Goal: Information Seeking & Learning: Find specific page/section

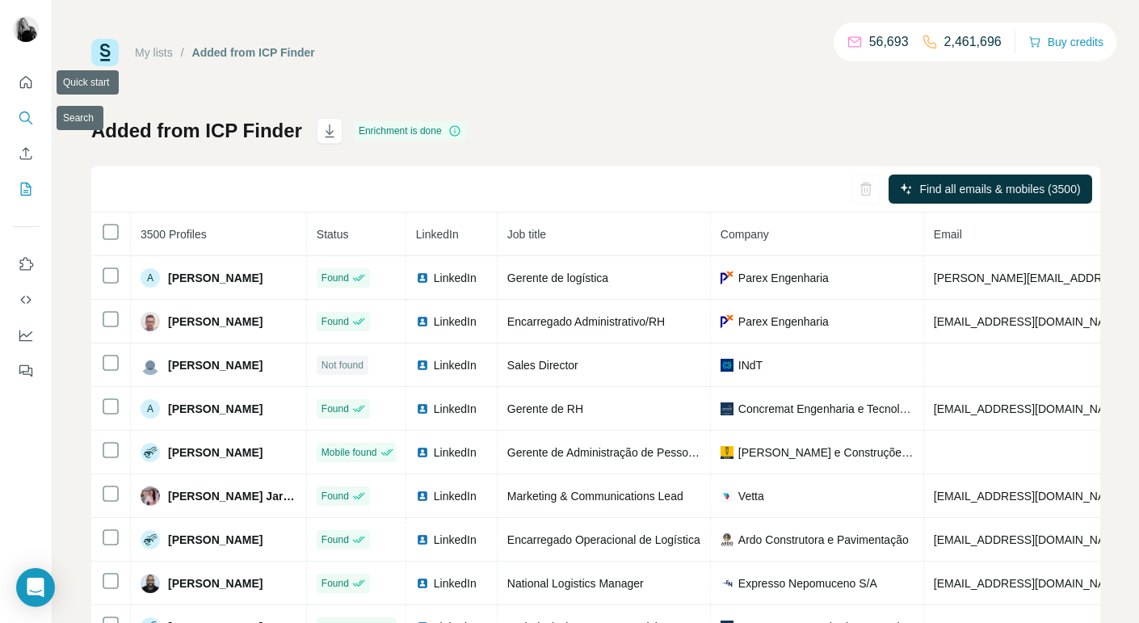
click at [26, 117] on icon "Search" at bounding box center [26, 118] width 16 height 16
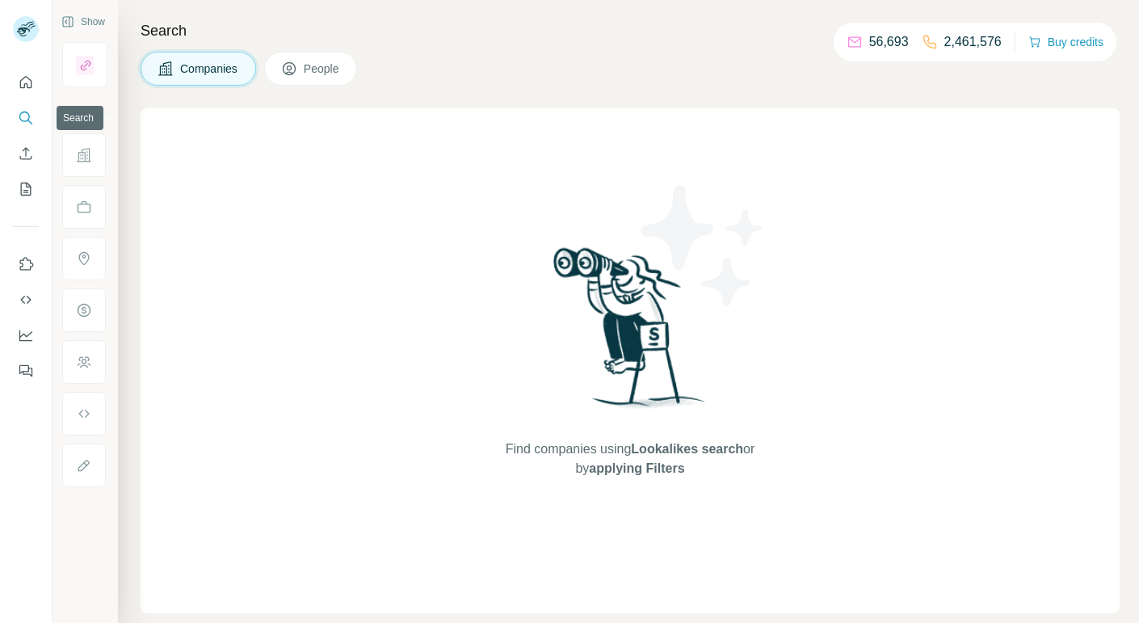
click at [25, 119] on icon "Search" at bounding box center [26, 118] width 16 height 16
click at [183, 69] on span "Companies" at bounding box center [209, 69] width 59 height 16
click at [23, 117] on icon "Search" at bounding box center [26, 118] width 16 height 16
click at [270, 146] on div "Find companies using Lookalikes search or by applying Filters" at bounding box center [630, 360] width 979 height 505
click at [228, 69] on span "Companies" at bounding box center [209, 69] width 59 height 16
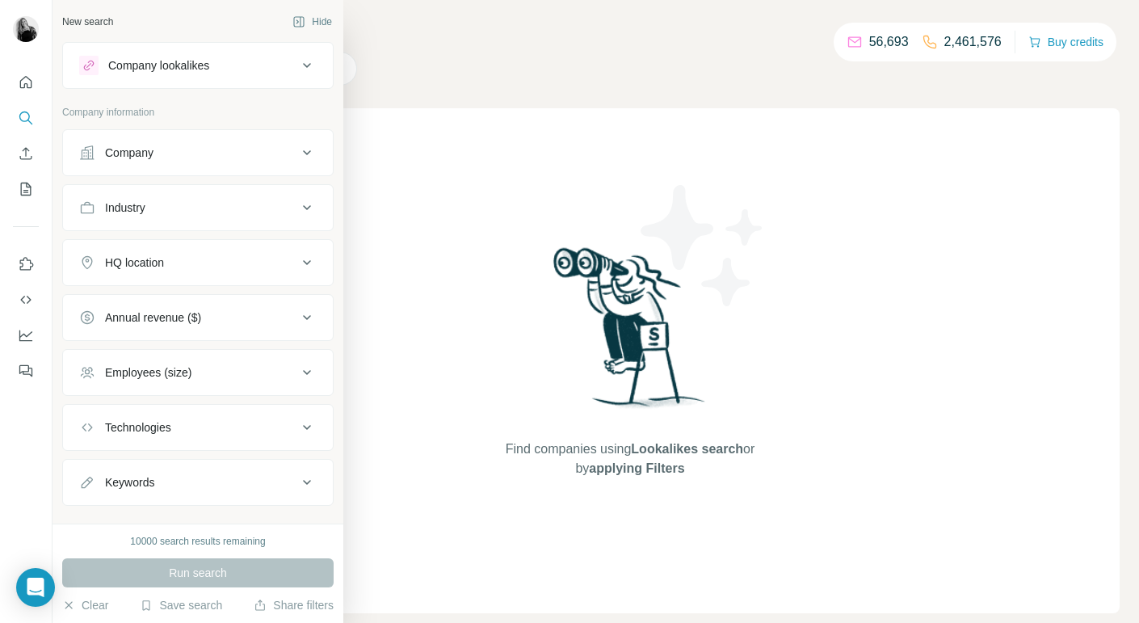
click at [148, 153] on div "Company" at bounding box center [129, 153] width 48 height 16
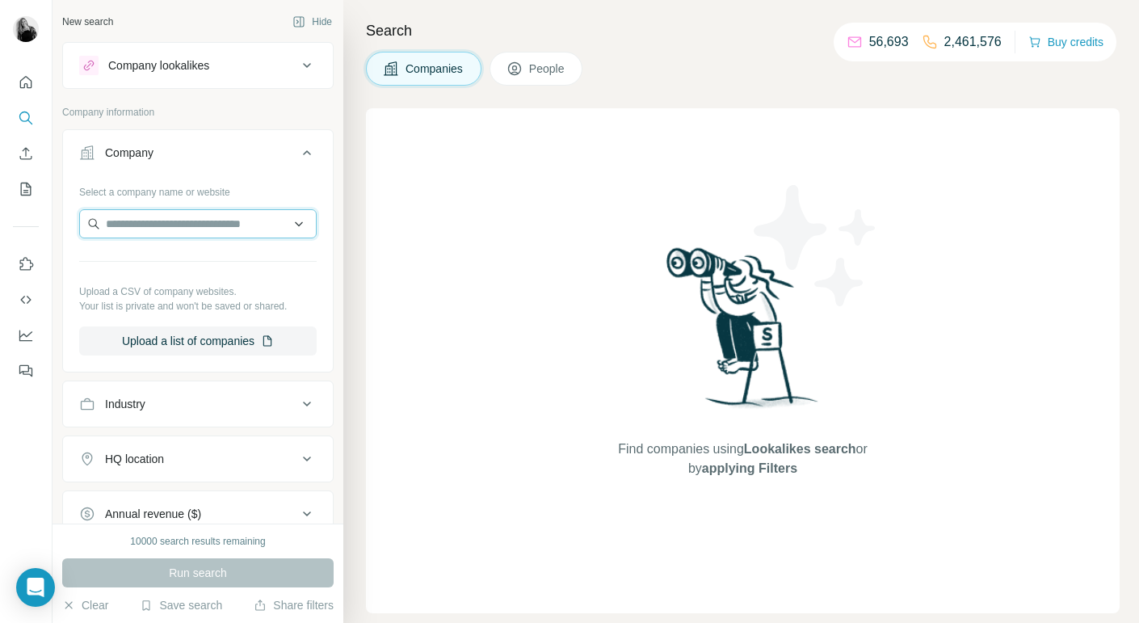
click at [128, 222] on input "text" at bounding box center [198, 223] width 238 height 29
paste input "**********"
click at [141, 218] on input "**********" at bounding box center [198, 223] width 238 height 29
click at [216, 223] on input "**********" at bounding box center [198, 223] width 238 height 29
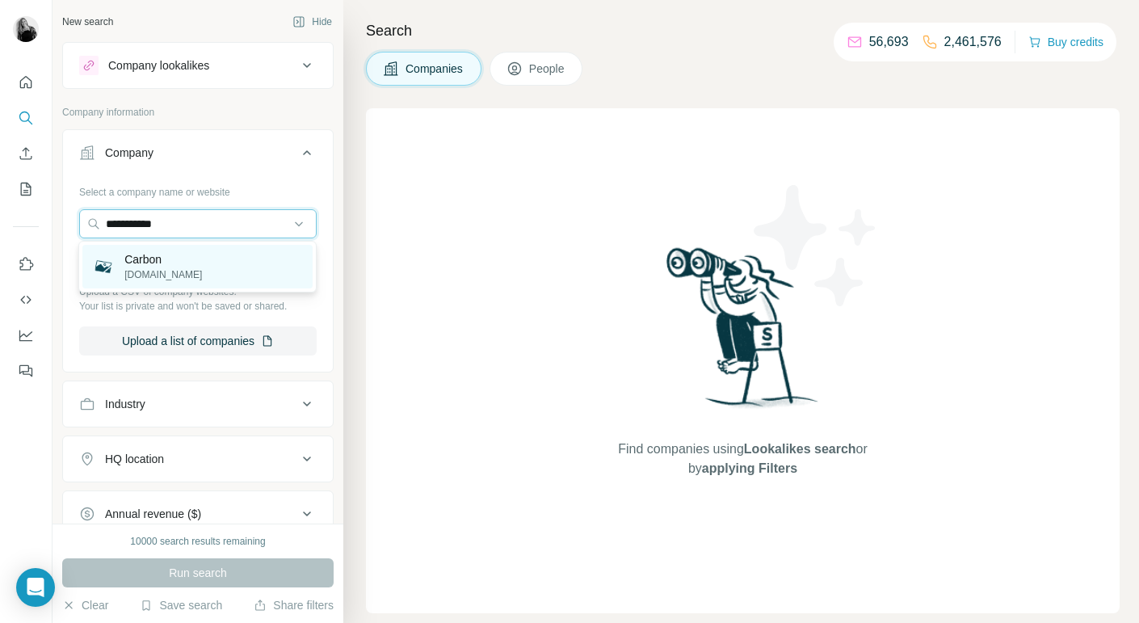
type input "**********"
click at [158, 268] on p "[DOMAIN_NAME]" at bounding box center [163, 274] width 78 height 15
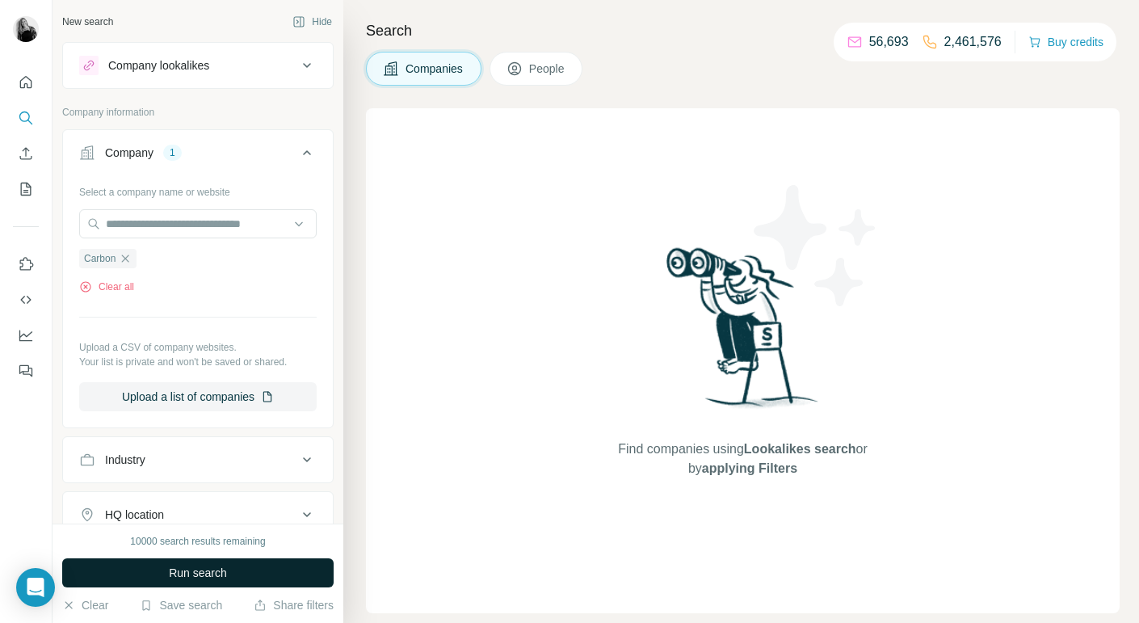
click at [175, 576] on span "Run search" at bounding box center [198, 573] width 58 height 16
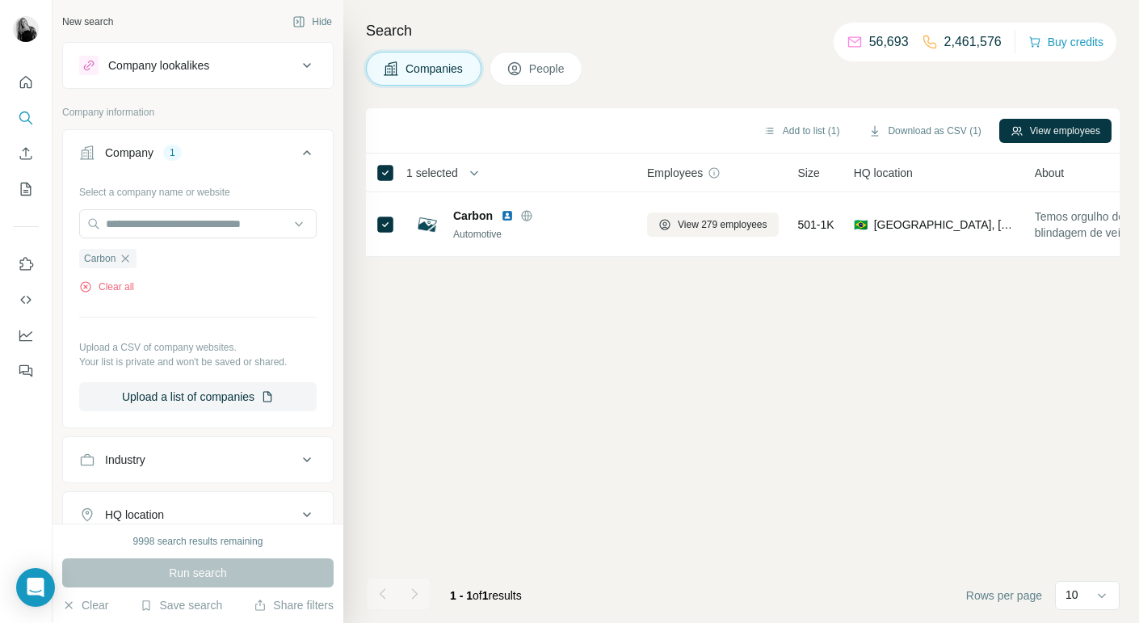
click at [545, 69] on span "People" at bounding box center [547, 69] width 37 height 16
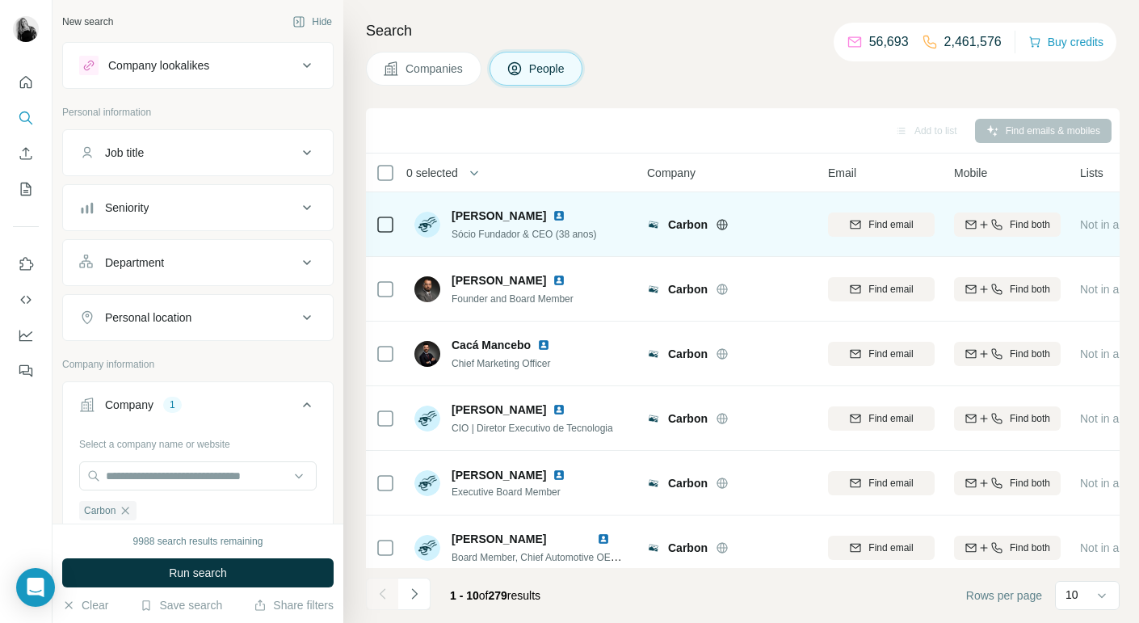
click at [376, 223] on icon at bounding box center [385, 224] width 19 height 19
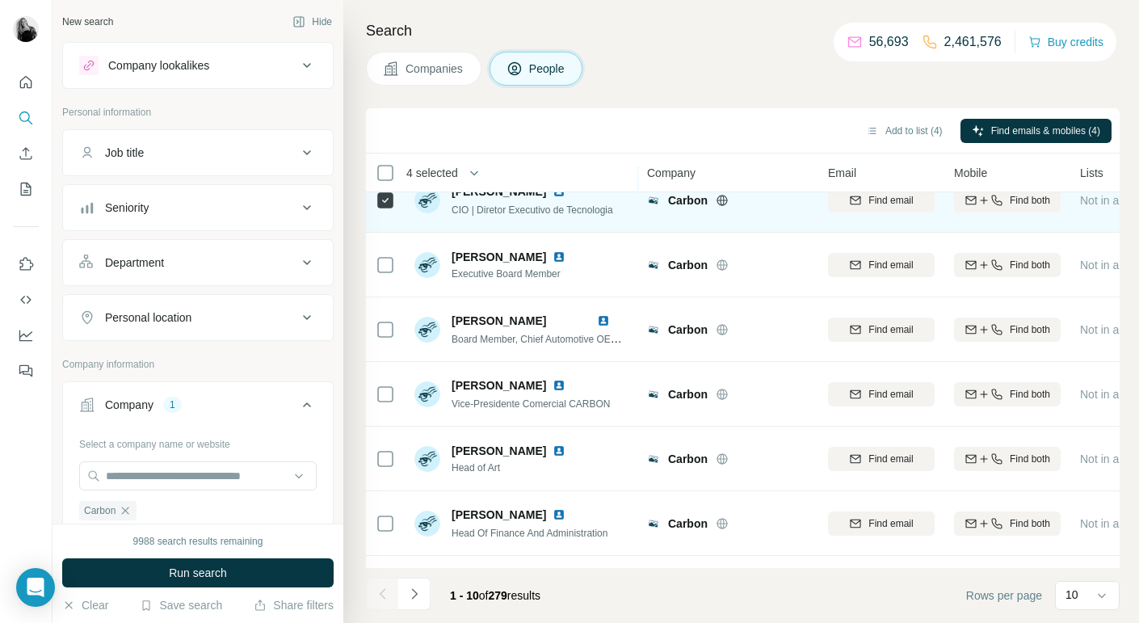
scroll to position [218, 0]
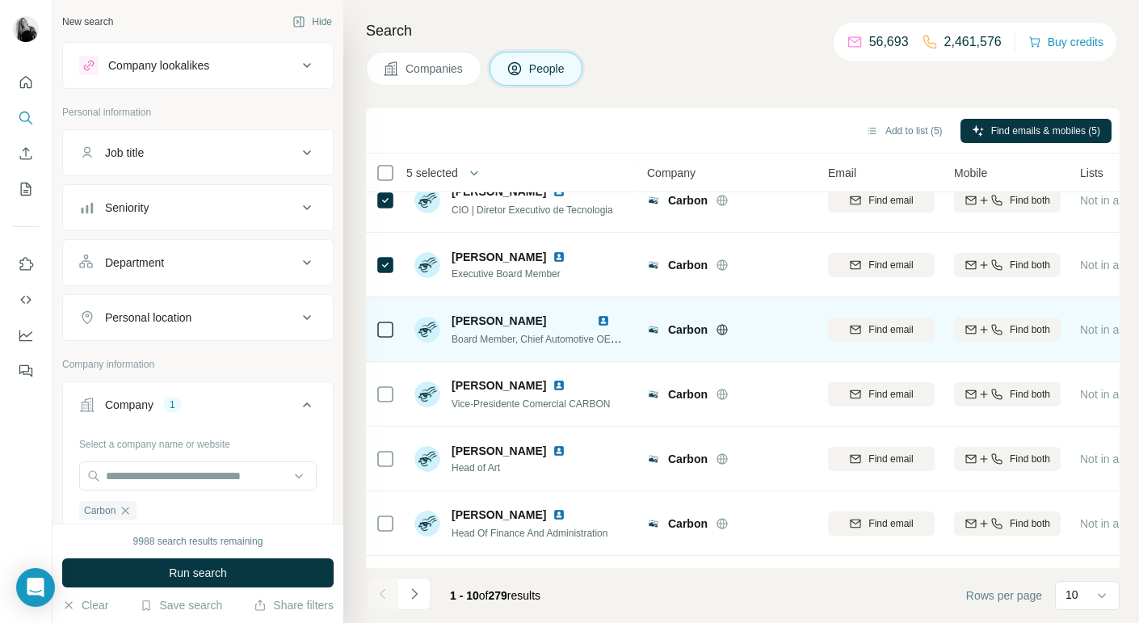
click at [386, 320] on icon at bounding box center [385, 329] width 19 height 19
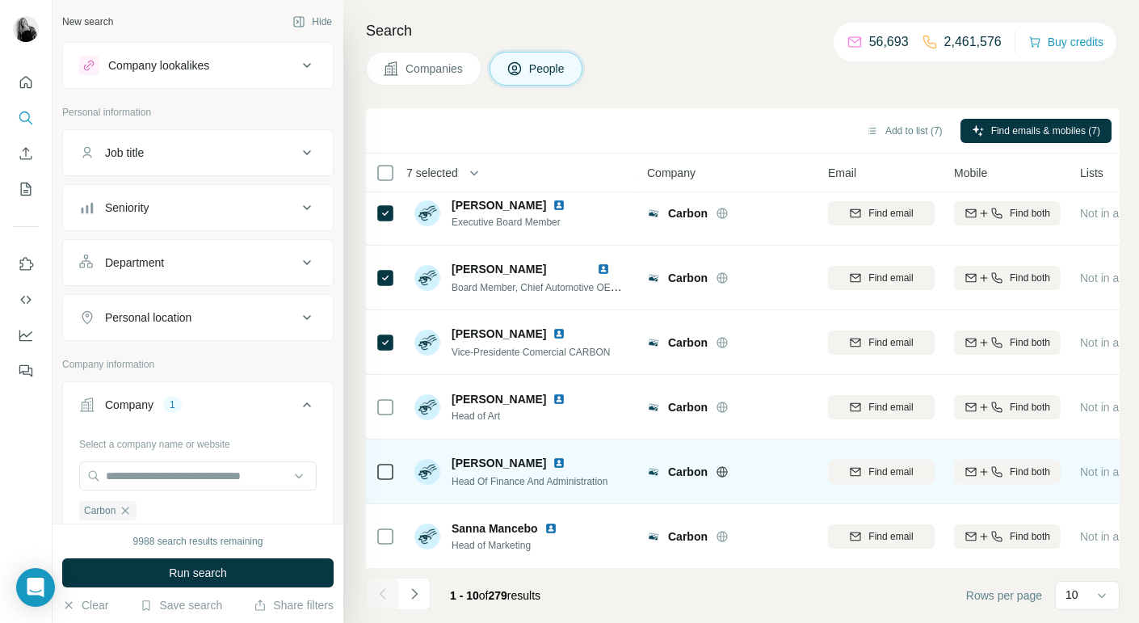
scroll to position [267, 0]
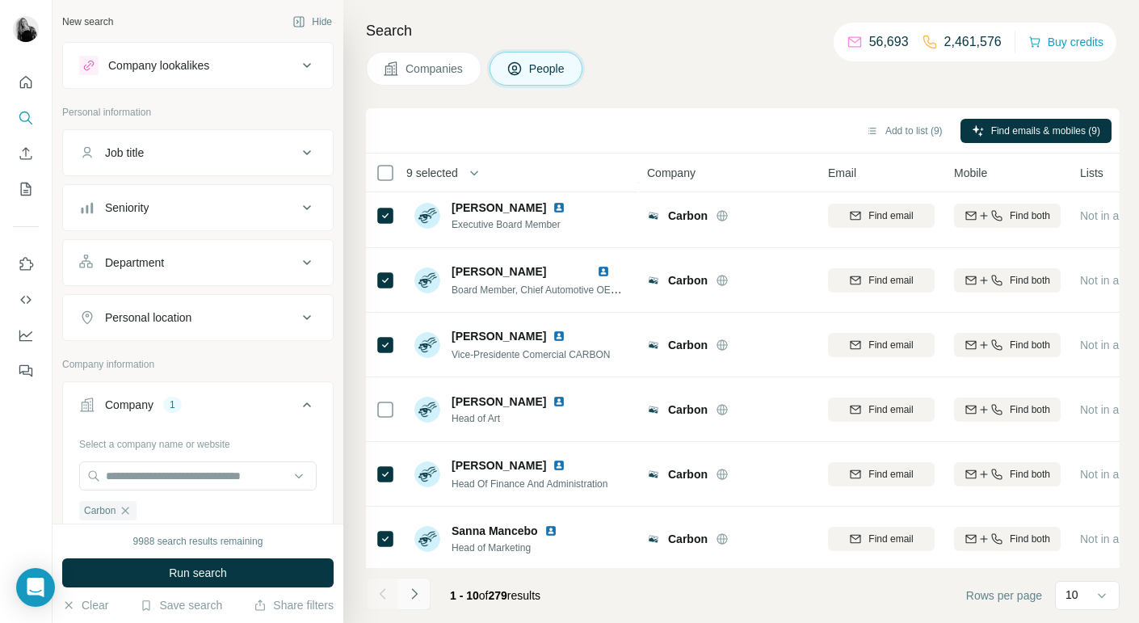
click at [413, 597] on icon "Navigate to next page" at bounding box center [414, 593] width 6 height 11
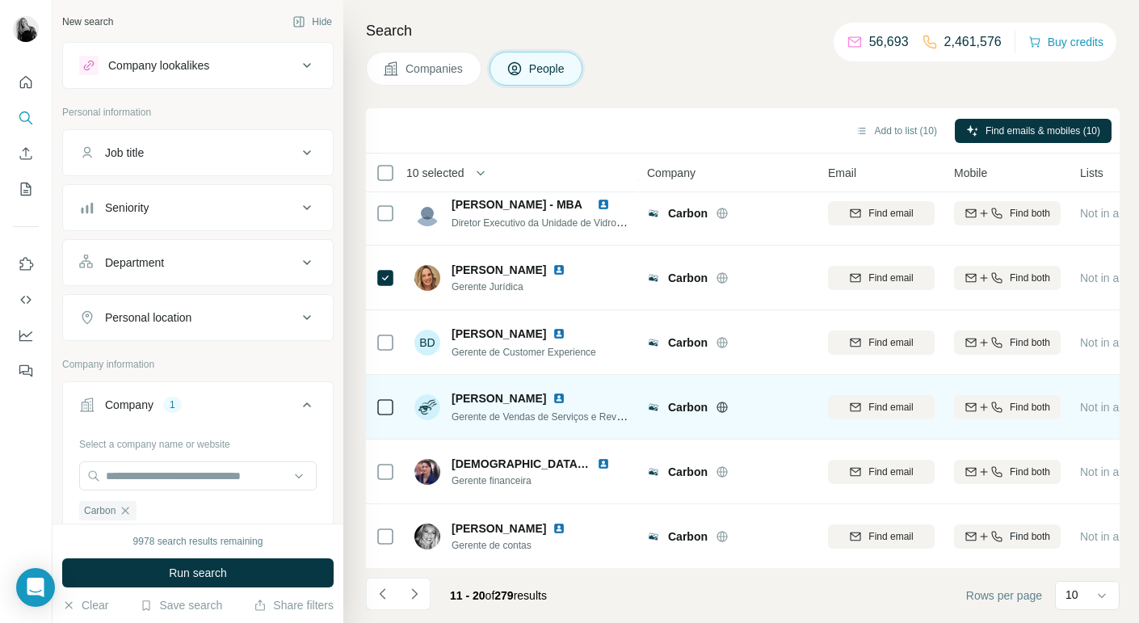
scroll to position [270, 0]
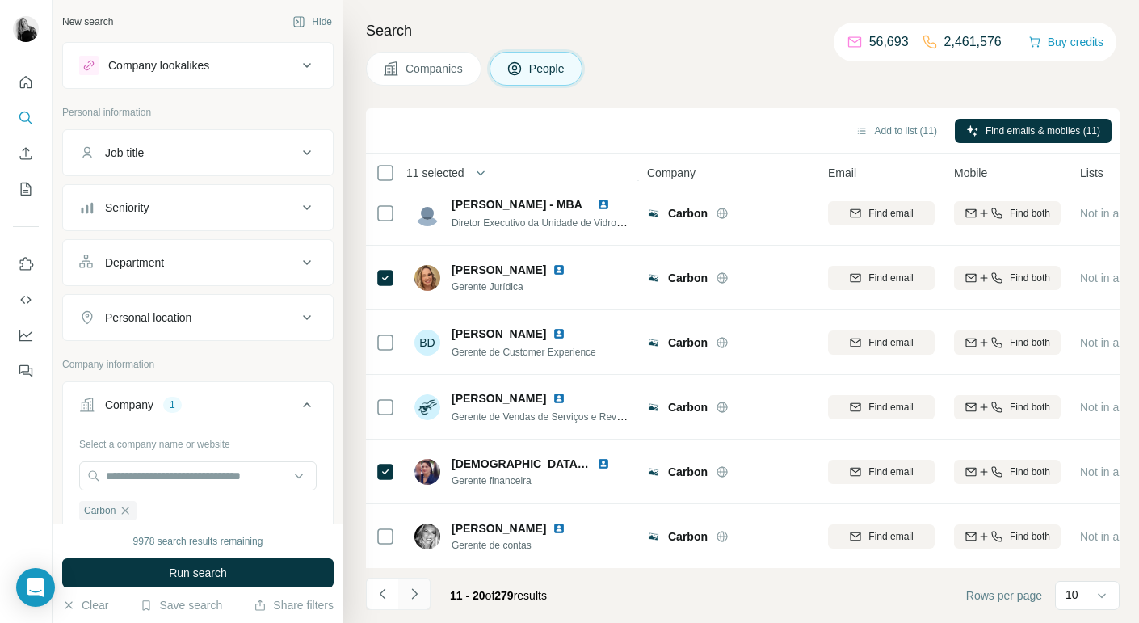
click at [411, 593] on icon "Navigate to next page" at bounding box center [414, 594] width 16 height 16
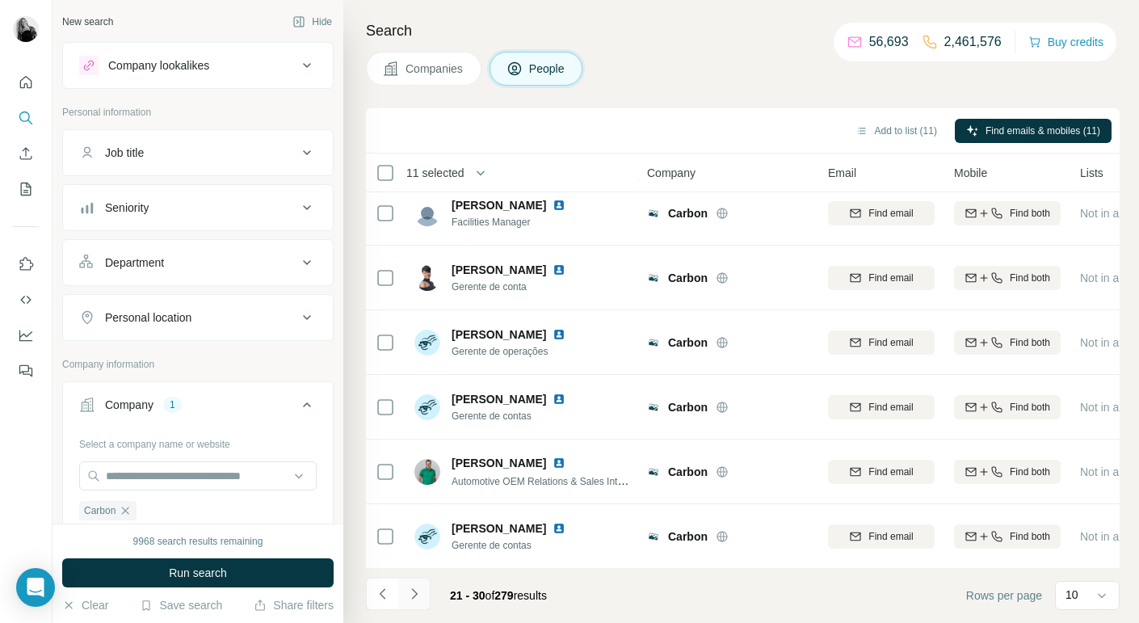
click at [416, 592] on icon "Navigate to next page" at bounding box center [414, 593] width 6 height 11
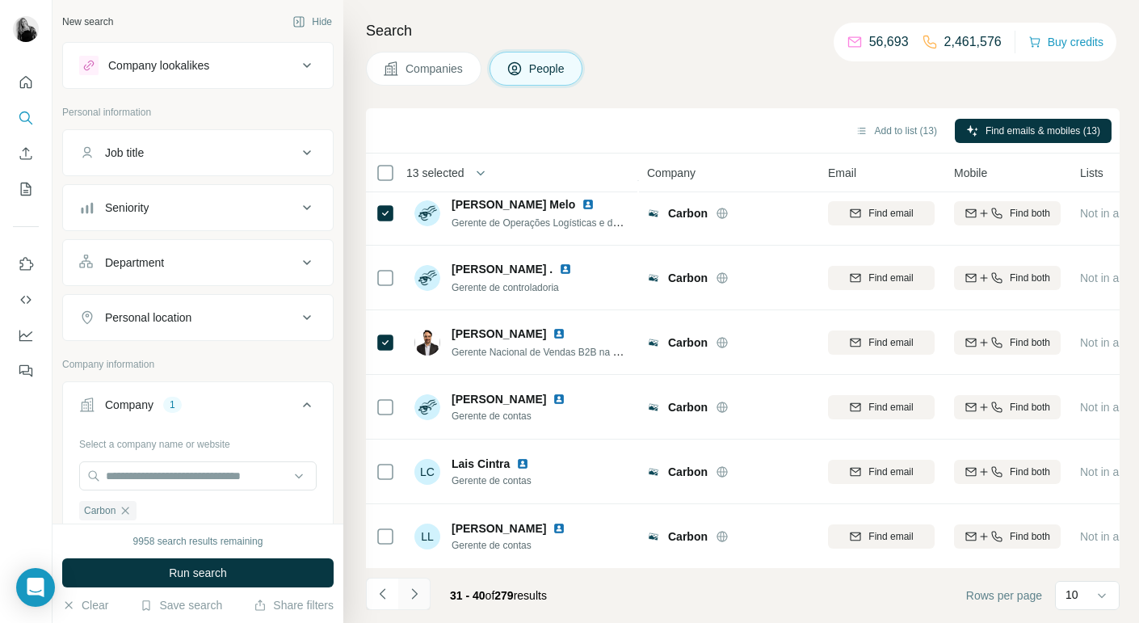
click at [416, 593] on icon "Navigate to next page" at bounding box center [414, 593] width 6 height 11
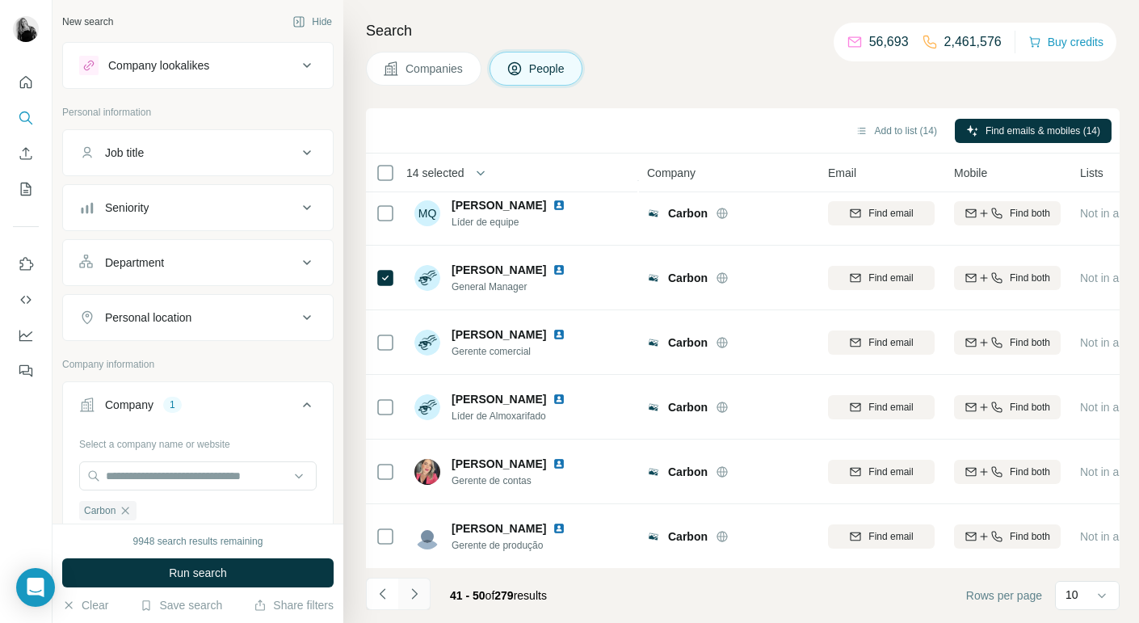
click at [415, 598] on icon "Navigate to next page" at bounding box center [414, 594] width 16 height 16
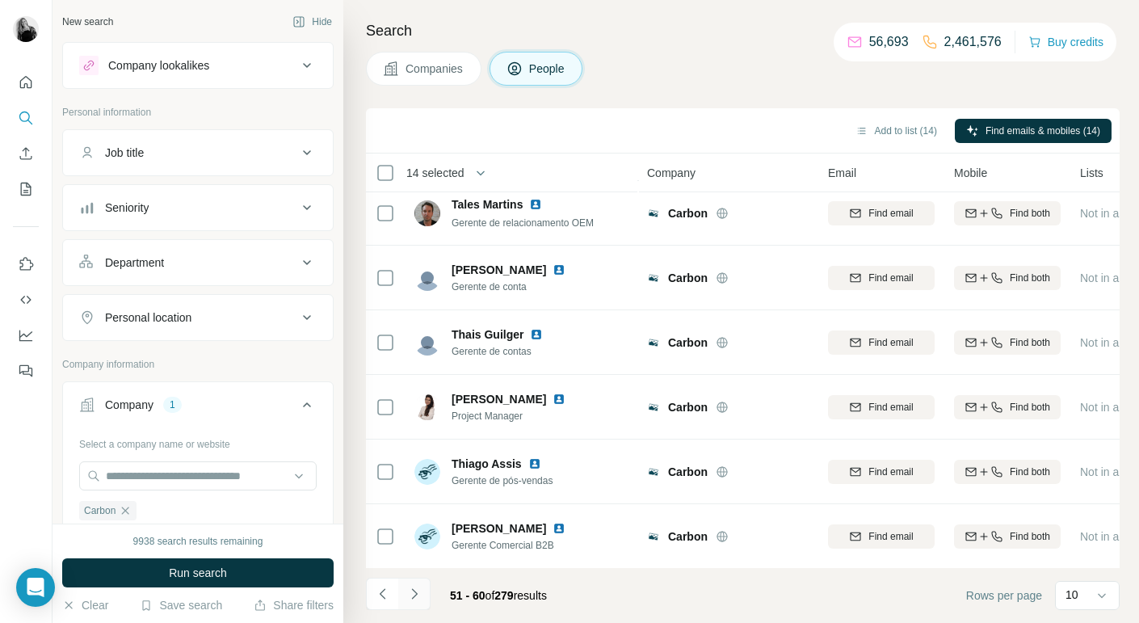
click at [417, 595] on icon "Navigate to next page" at bounding box center [414, 594] width 16 height 16
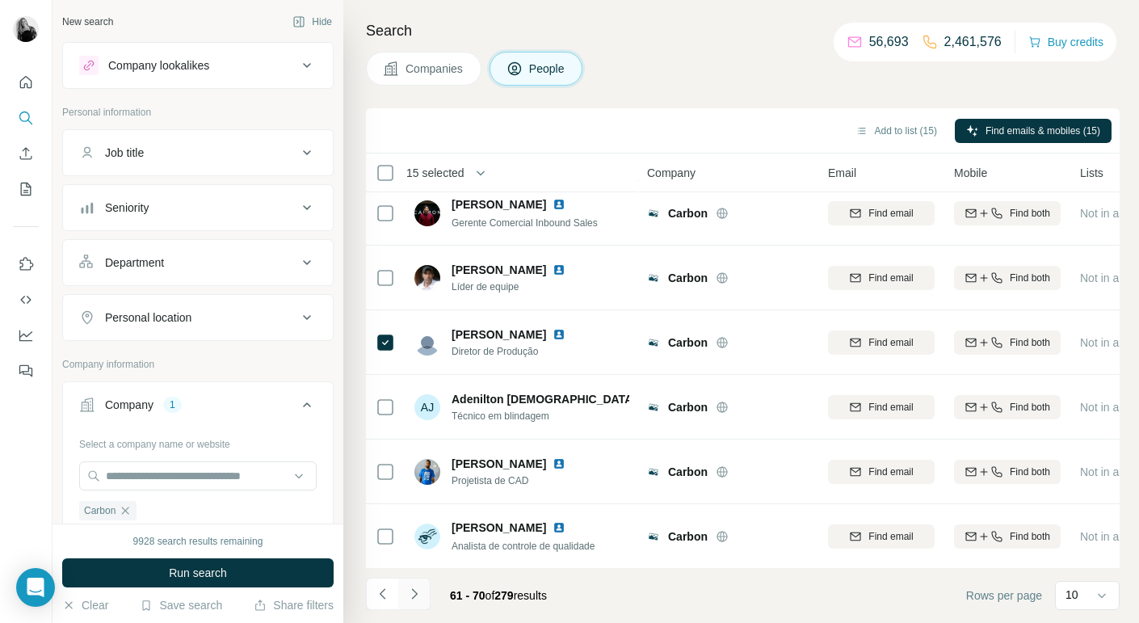
click at [415, 595] on icon "Navigate to next page" at bounding box center [414, 593] width 6 height 11
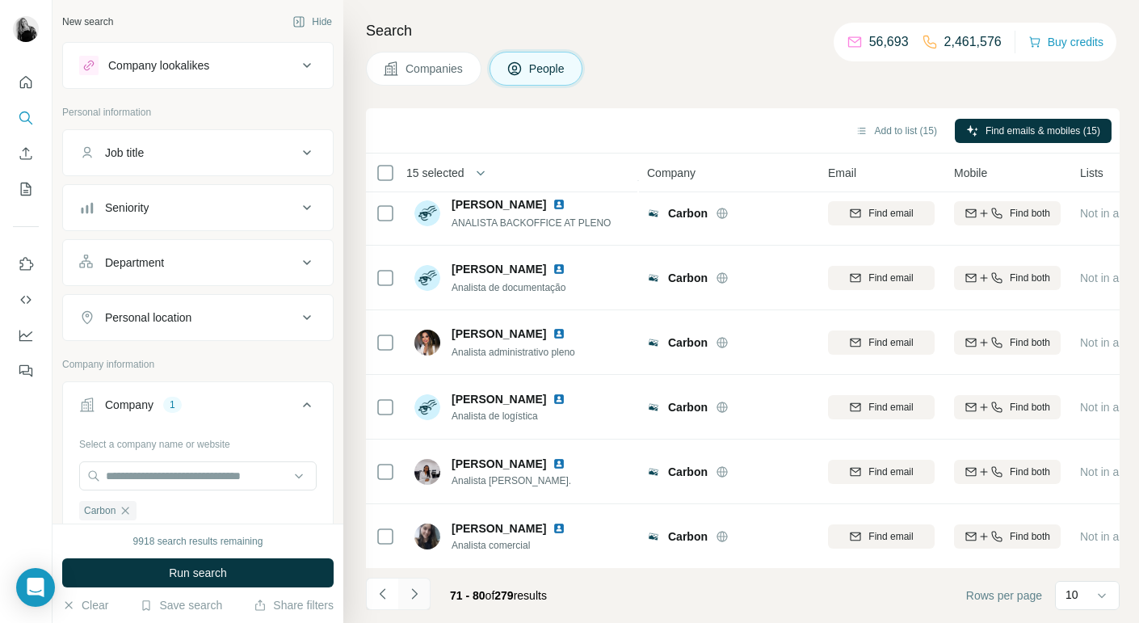
click at [417, 599] on icon "Navigate to next page" at bounding box center [414, 594] width 16 height 16
click at [417, 596] on icon "Navigate to next page" at bounding box center [414, 594] width 16 height 16
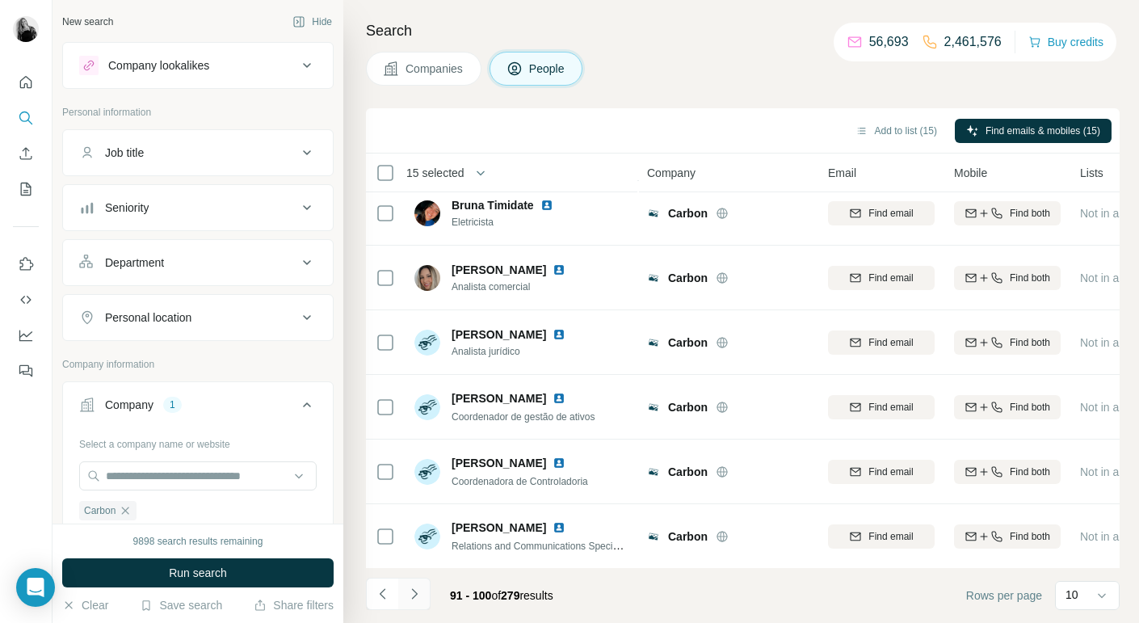
click at [418, 595] on icon "Navigate to next page" at bounding box center [414, 594] width 16 height 16
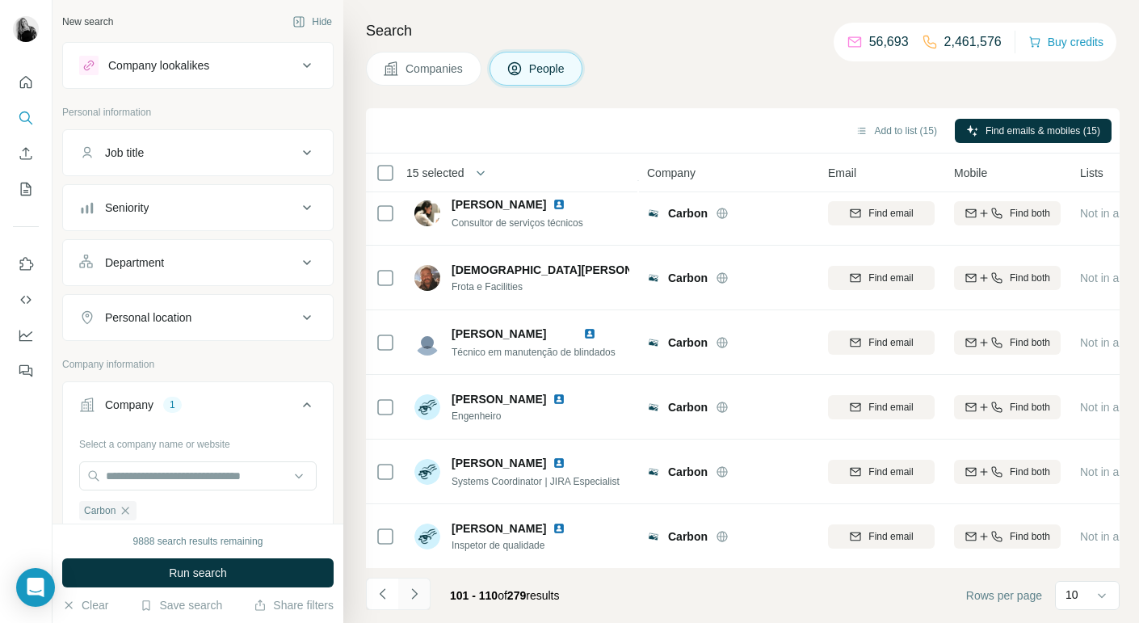
click at [415, 594] on icon "Navigate to next page" at bounding box center [414, 593] width 6 height 11
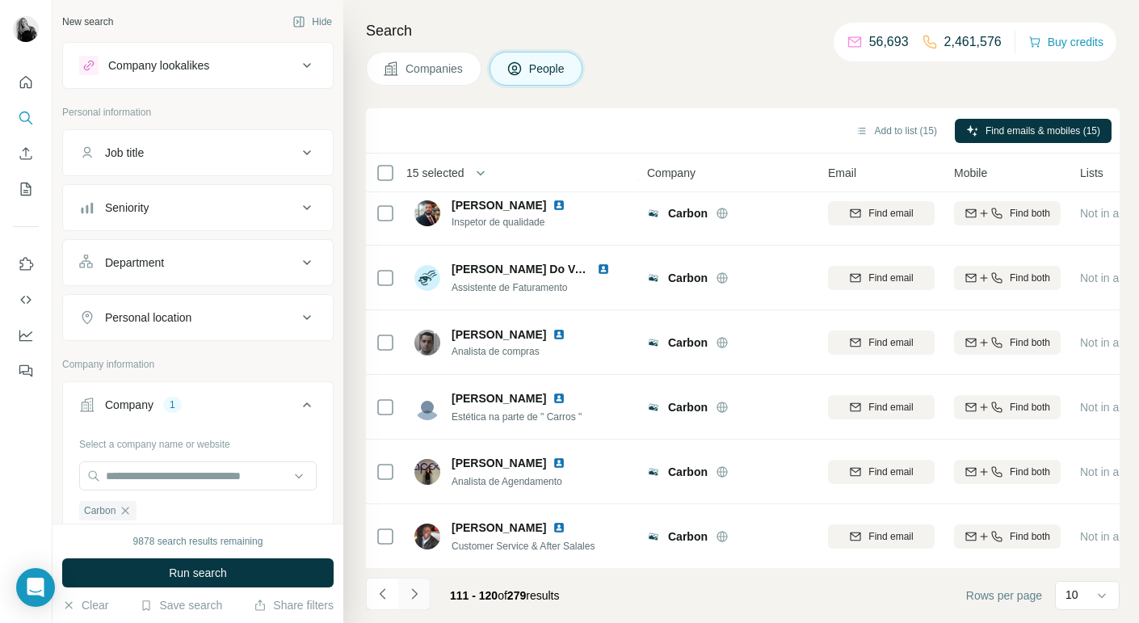
click at [416, 596] on icon "Navigate to next page" at bounding box center [414, 594] width 16 height 16
click at [416, 595] on icon "Navigate to next page" at bounding box center [414, 594] width 16 height 16
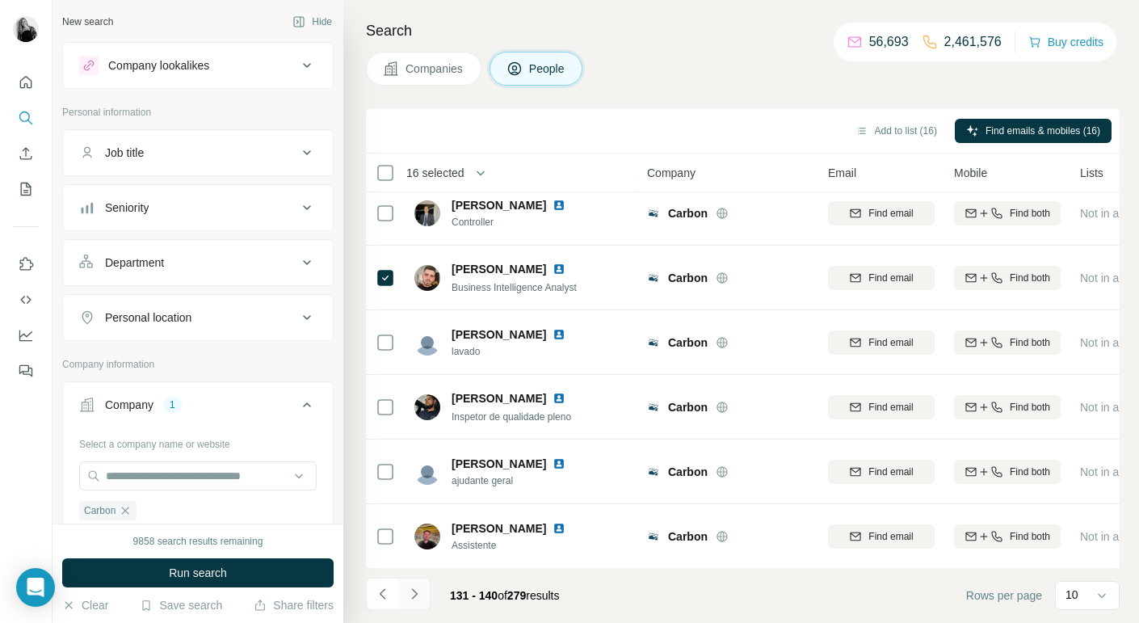
click at [414, 597] on icon "Navigate to next page" at bounding box center [414, 594] width 16 height 16
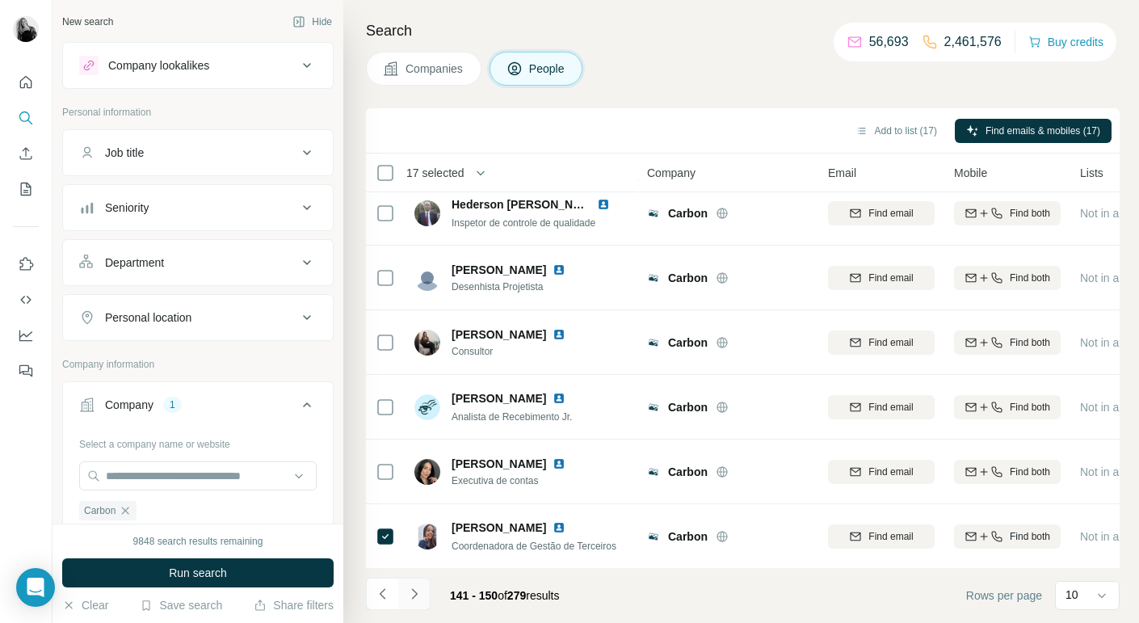
click at [418, 598] on icon "Navigate to next page" at bounding box center [414, 594] width 16 height 16
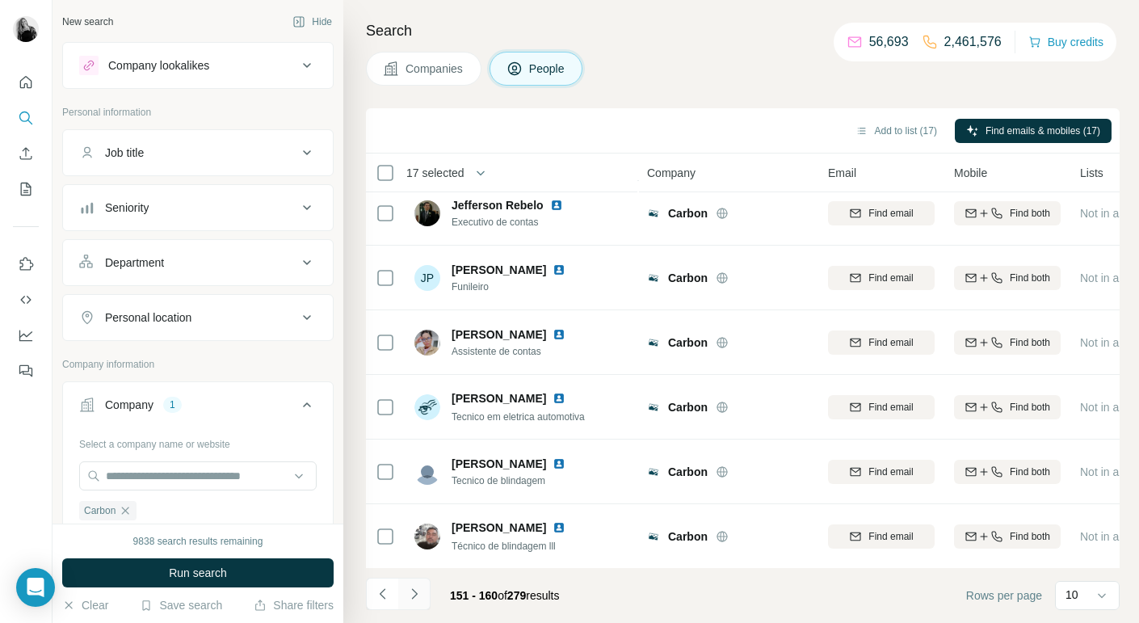
click at [416, 596] on icon "Navigate to next page" at bounding box center [414, 594] width 16 height 16
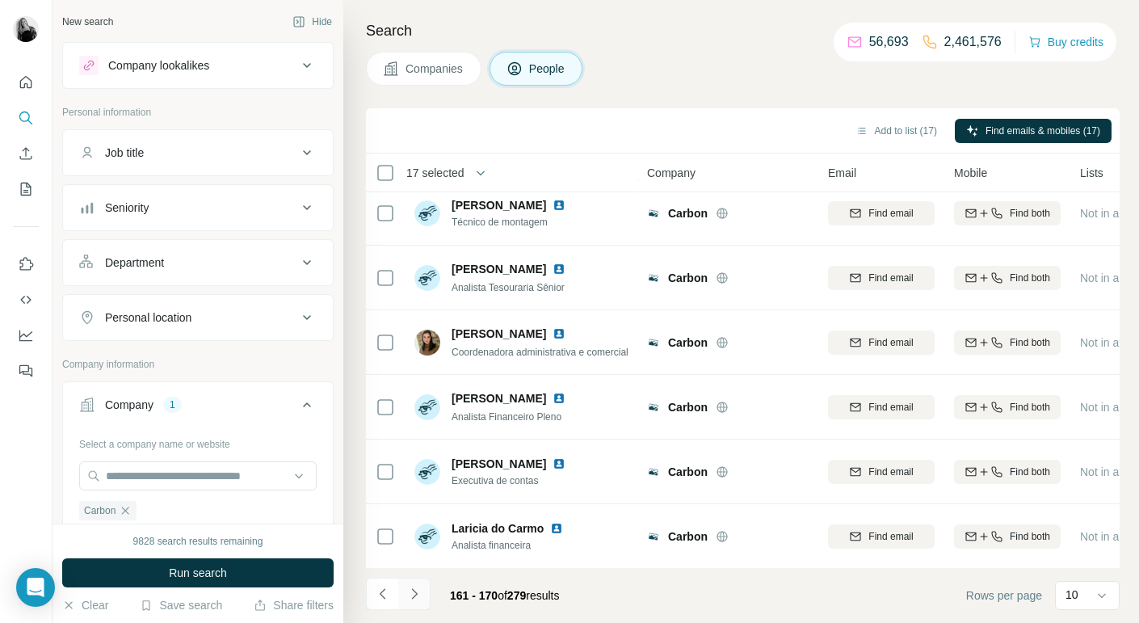
click at [416, 596] on icon "Navigate to next page" at bounding box center [414, 594] width 16 height 16
click at [414, 592] on icon "Navigate to next page" at bounding box center [414, 594] width 16 height 16
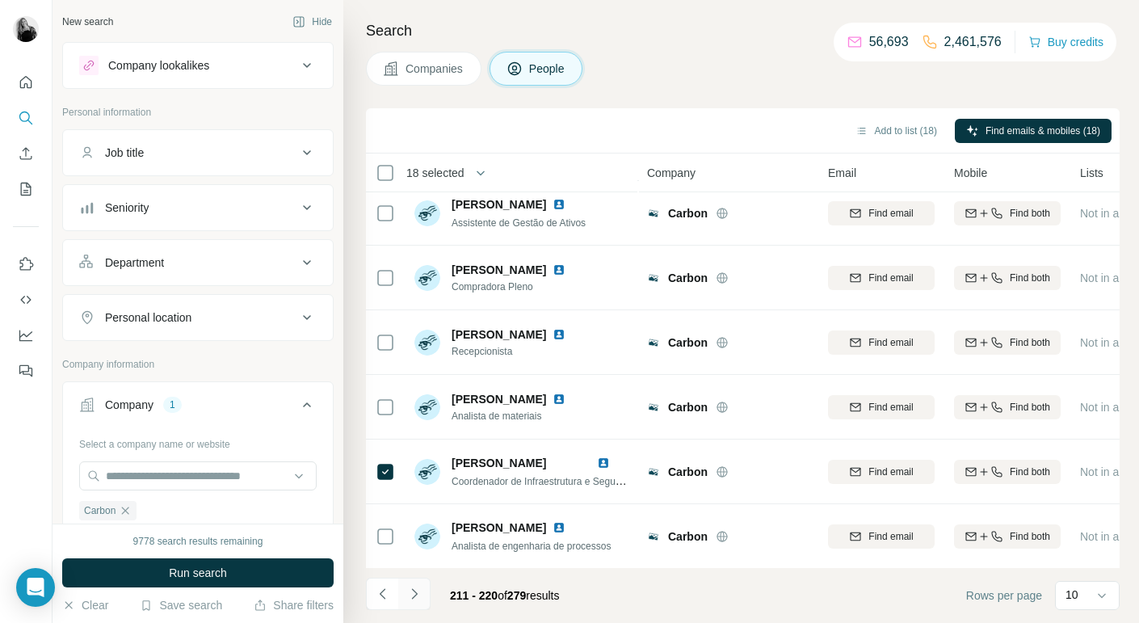
click at [417, 592] on icon "Navigate to next page" at bounding box center [414, 594] width 16 height 16
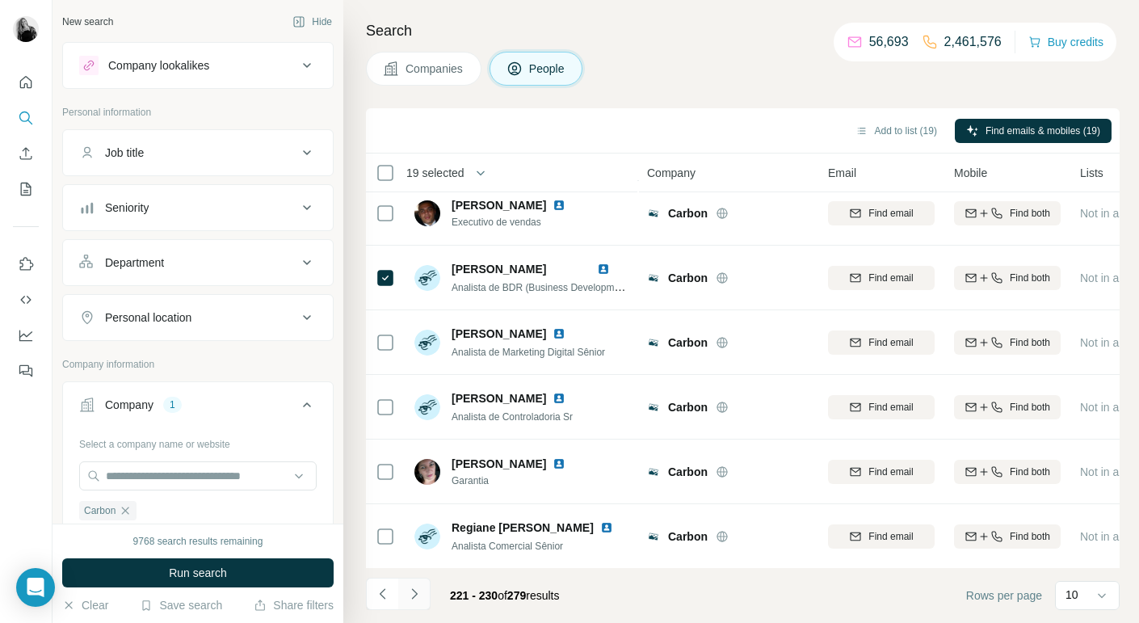
click at [412, 599] on icon "Navigate to next page" at bounding box center [414, 594] width 16 height 16
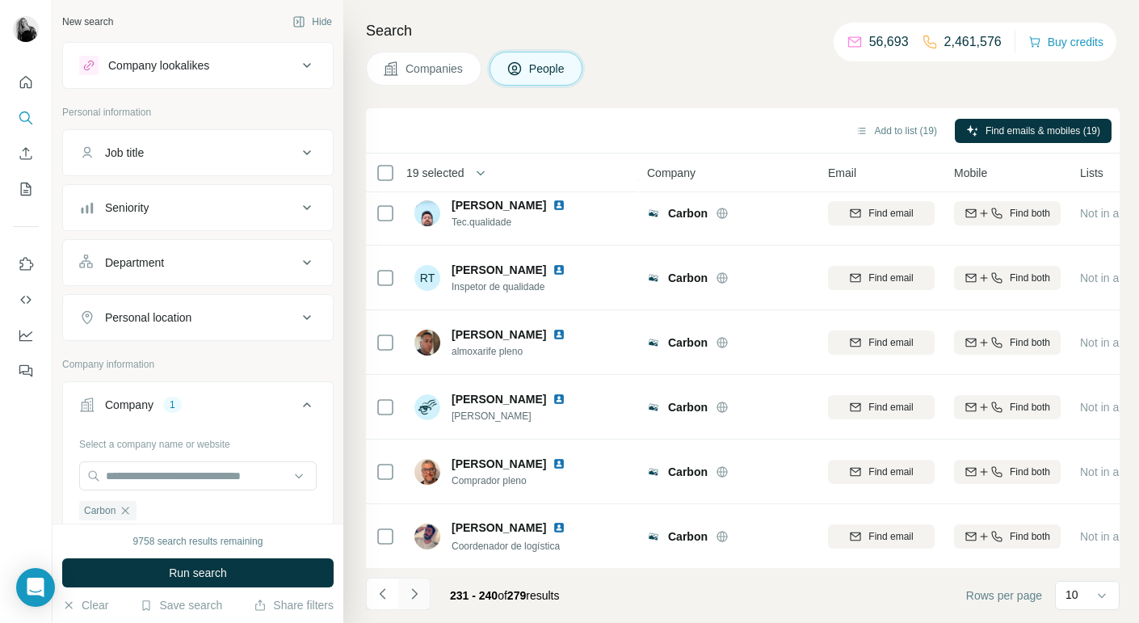
click at [416, 598] on icon "Navigate to next page" at bounding box center [414, 594] width 16 height 16
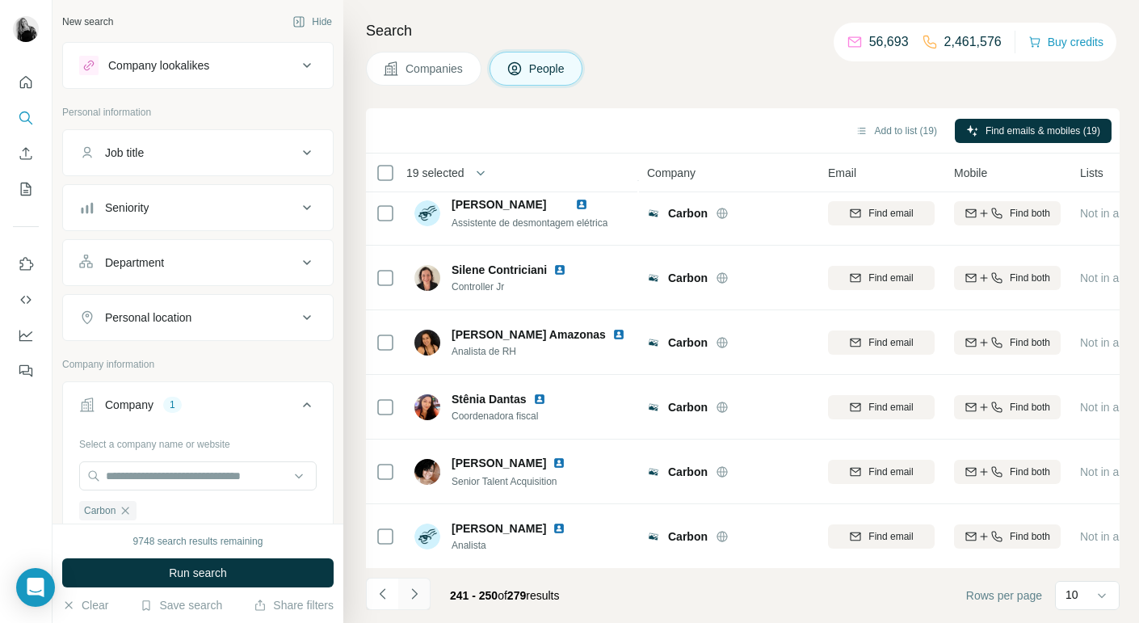
click at [411, 597] on icon "Navigate to next page" at bounding box center [414, 594] width 16 height 16
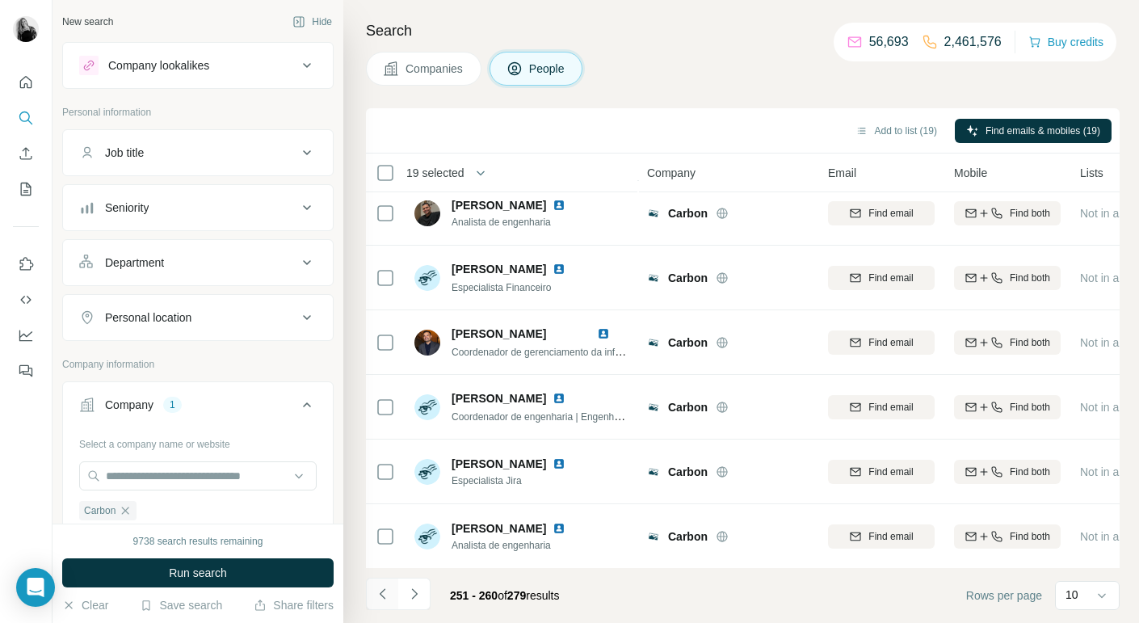
click at [380, 597] on icon "Navigate to previous page" at bounding box center [383, 594] width 16 height 16
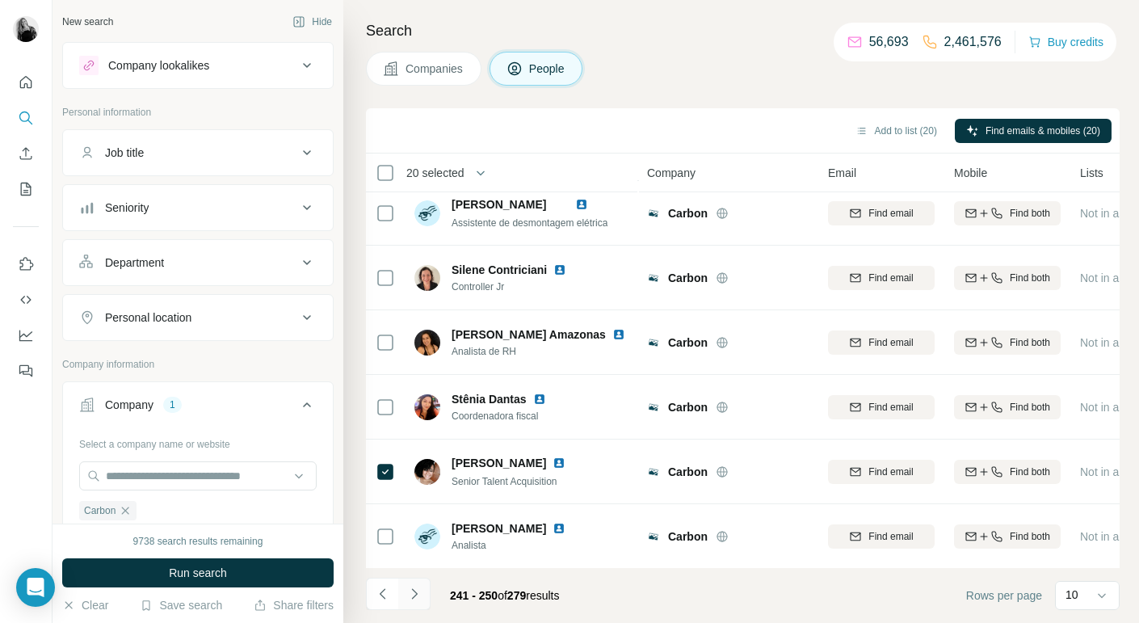
click at [410, 595] on icon "Navigate to next page" at bounding box center [414, 594] width 16 height 16
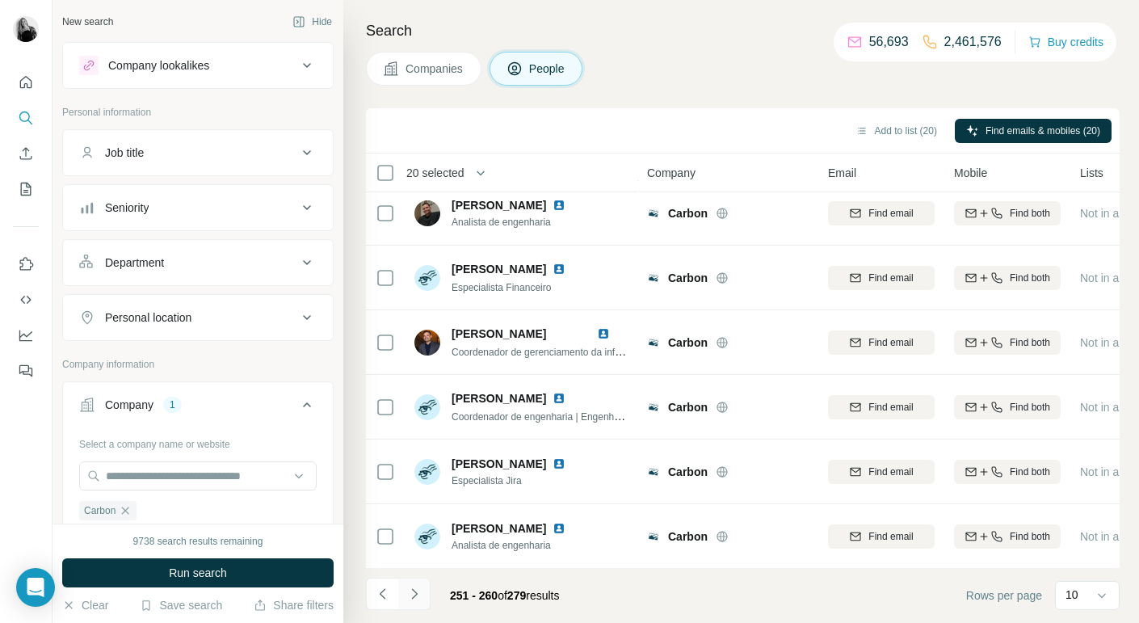
click at [410, 595] on icon "Navigate to next page" at bounding box center [414, 594] width 16 height 16
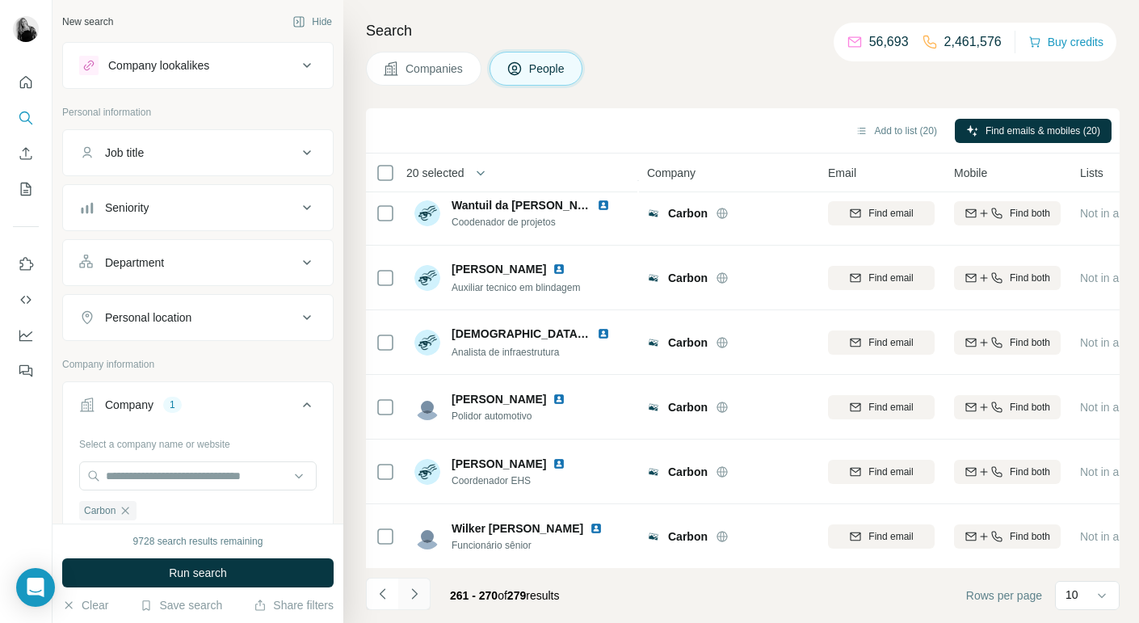
click at [415, 594] on icon "Navigate to next page" at bounding box center [414, 593] width 6 height 11
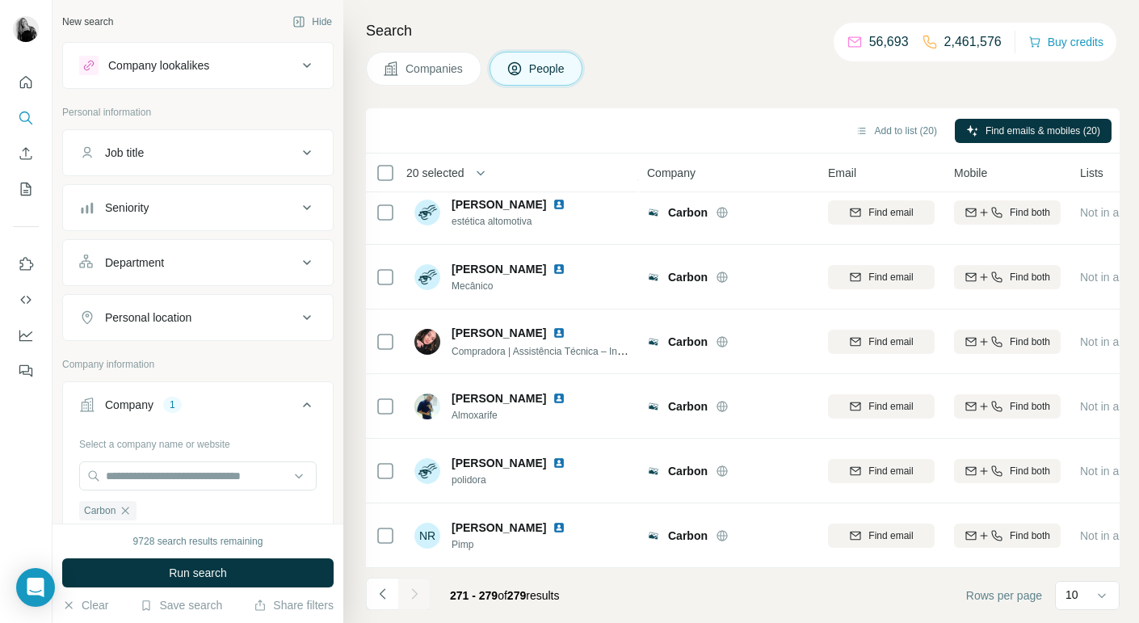
scroll to position [205, 0]
click at [415, 594] on div at bounding box center [414, 594] width 32 height 32
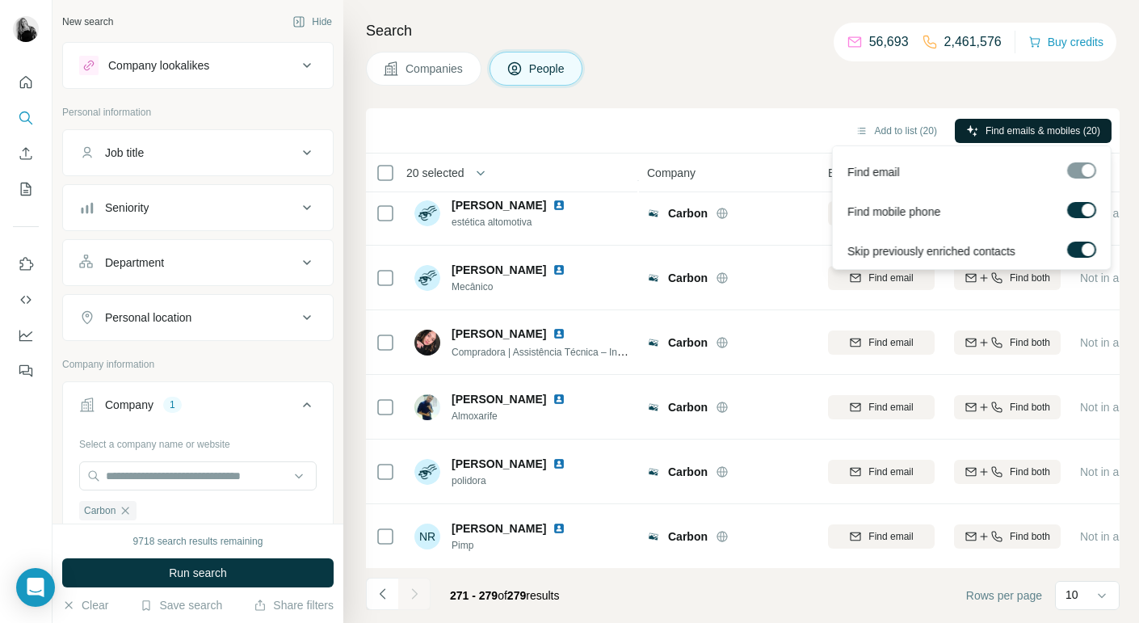
click at [993, 134] on span "Find emails & mobiles (20)" at bounding box center [1043, 131] width 115 height 15
